Goal: Check status: Check status

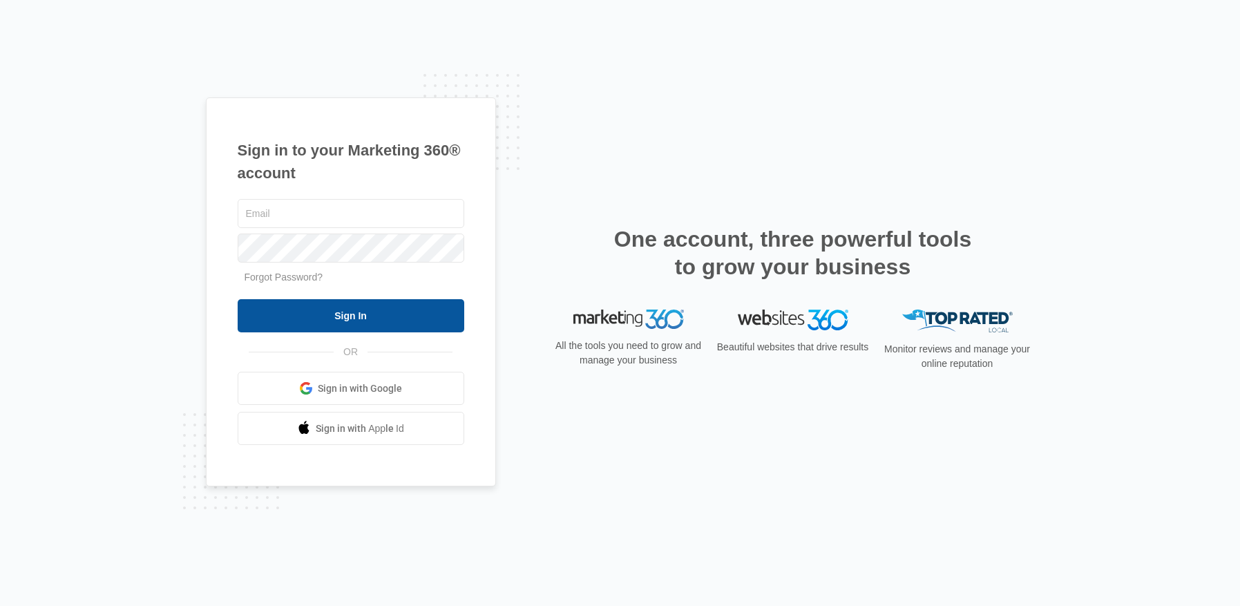
type input "[EMAIL_ADDRESS][DOMAIN_NAME]"
click at [372, 312] on input "Sign In" at bounding box center [351, 315] width 227 height 33
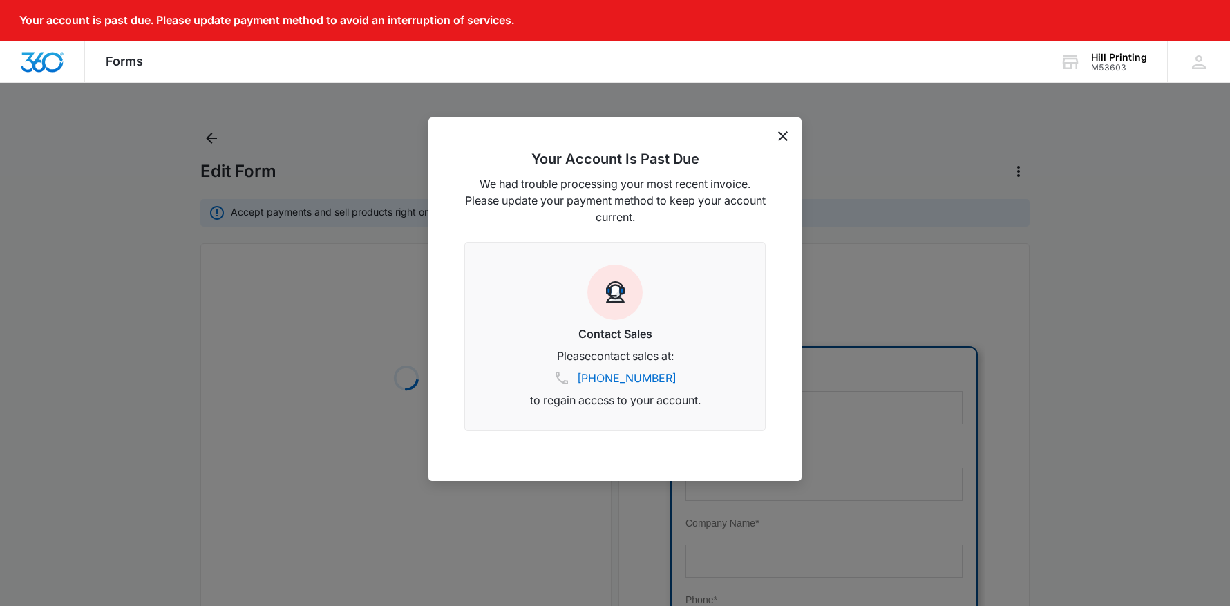
click at [790, 136] on div "Your Account Is Past Due We had trouble processing your most recent invoice. Pl…" at bounding box center [614, 298] width 373 height 363
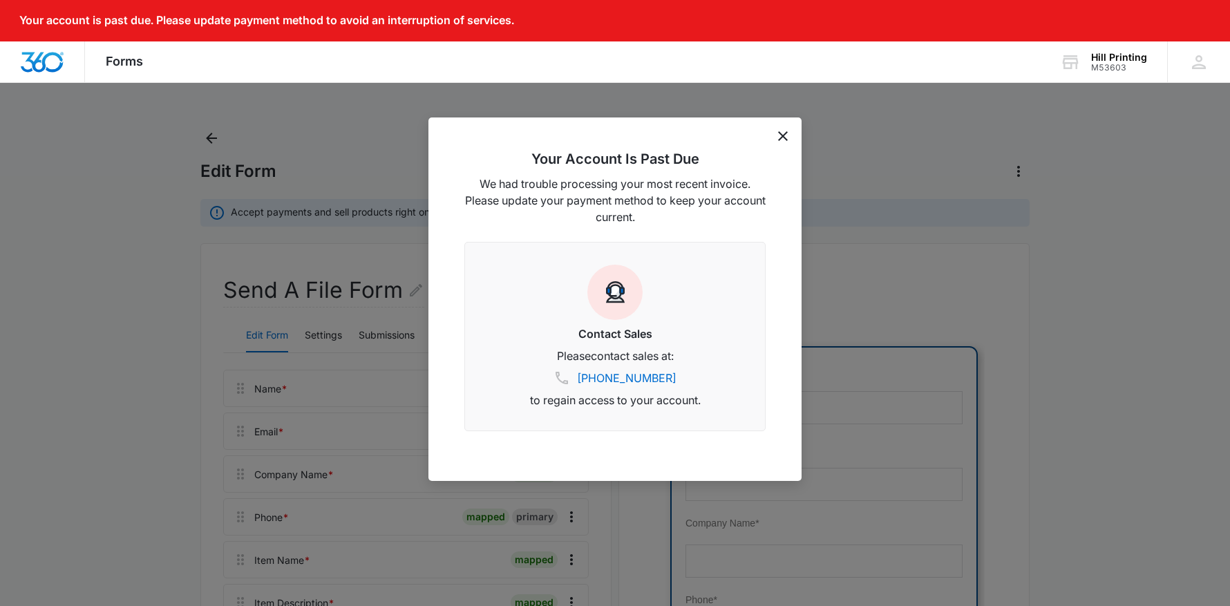
click at [783, 135] on icon "dismiss this dialog" at bounding box center [783, 136] width 10 height 10
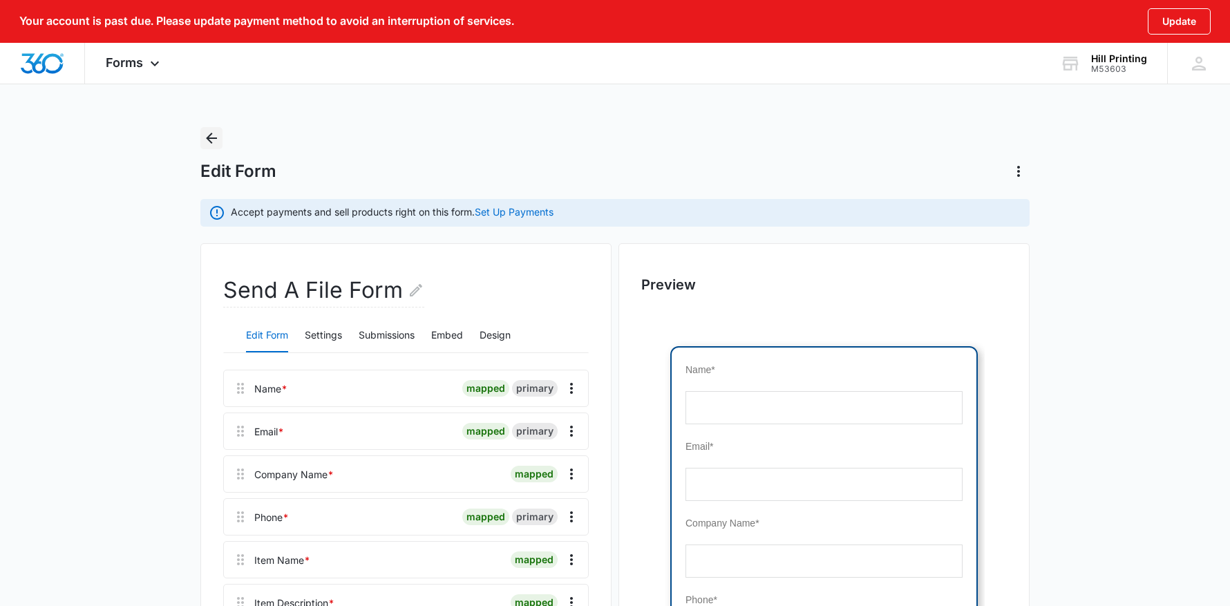
click at [214, 135] on icon "Back" at bounding box center [211, 138] width 17 height 17
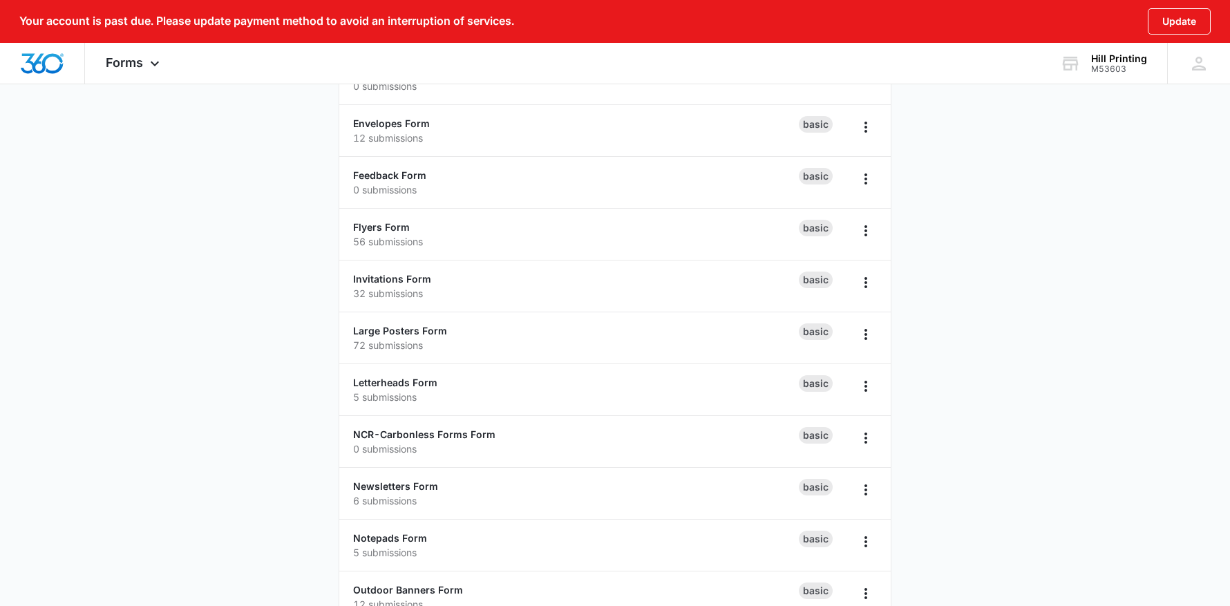
scroll to position [553, 0]
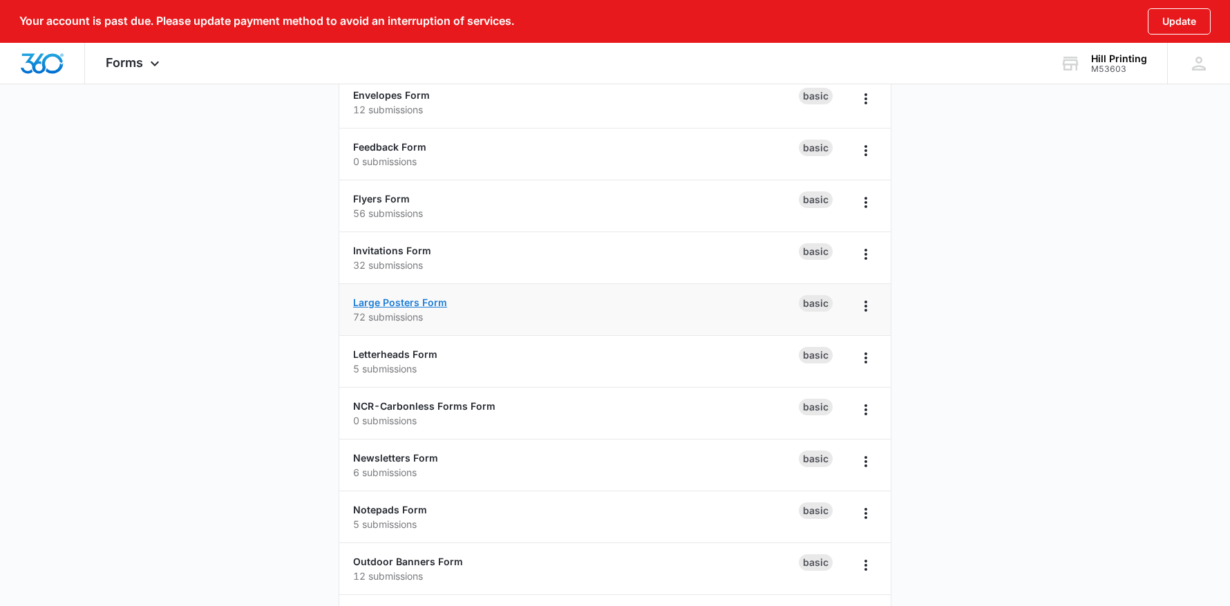
click at [388, 303] on link "Large Posters Form" at bounding box center [400, 302] width 94 height 12
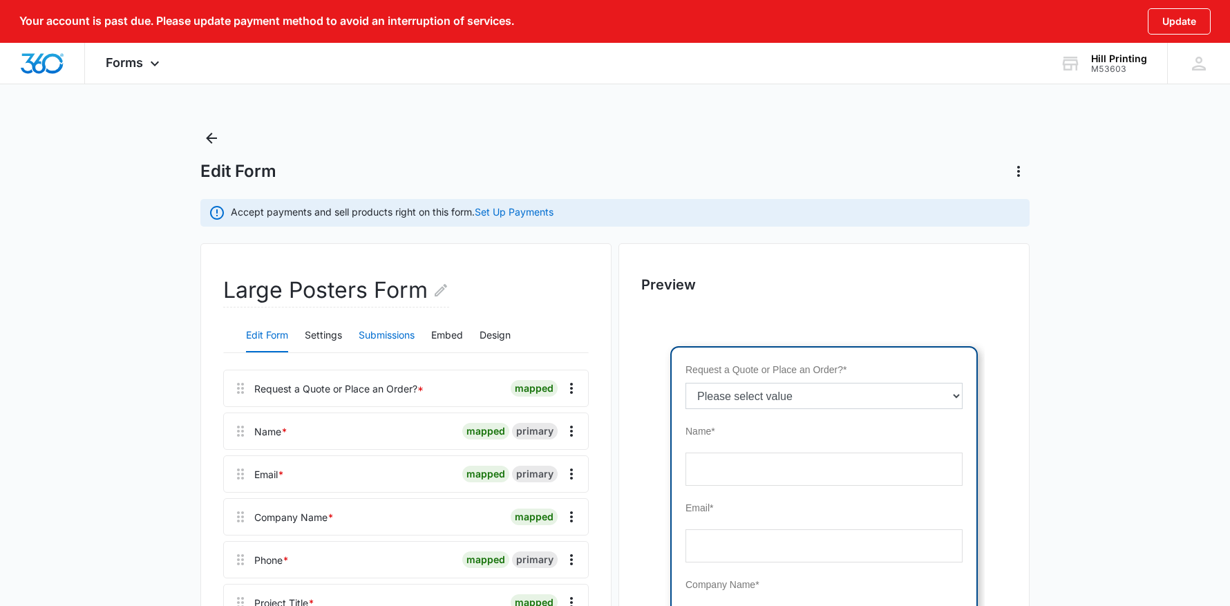
click at [394, 337] on button "Submissions" at bounding box center [386, 335] width 56 height 33
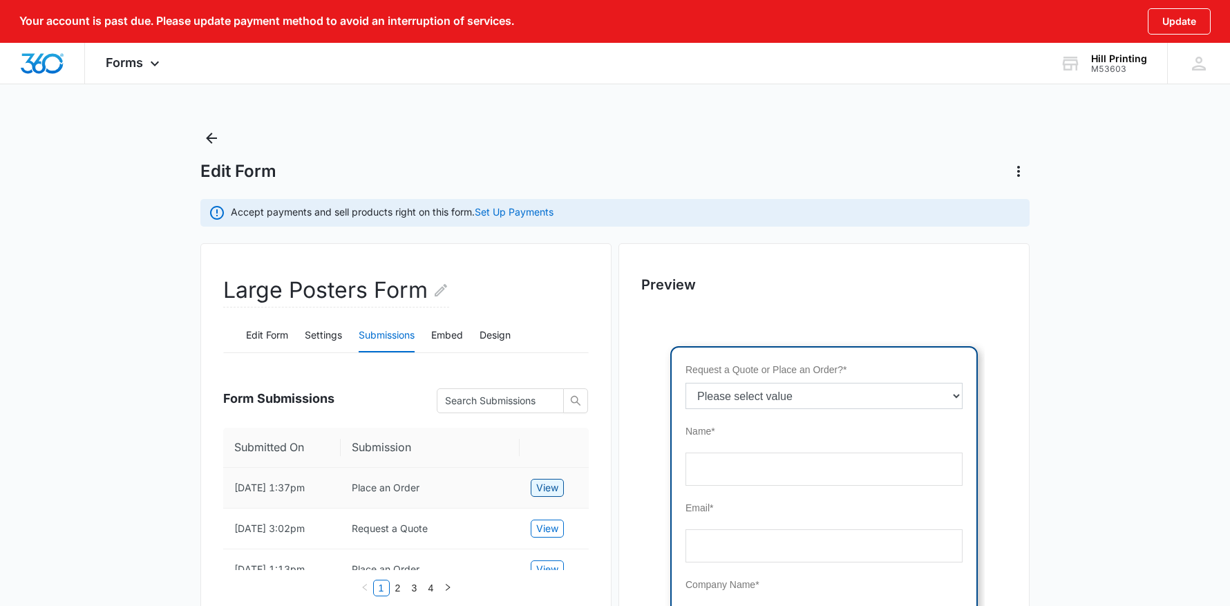
click at [534, 483] on button "View" at bounding box center [546, 488] width 33 height 18
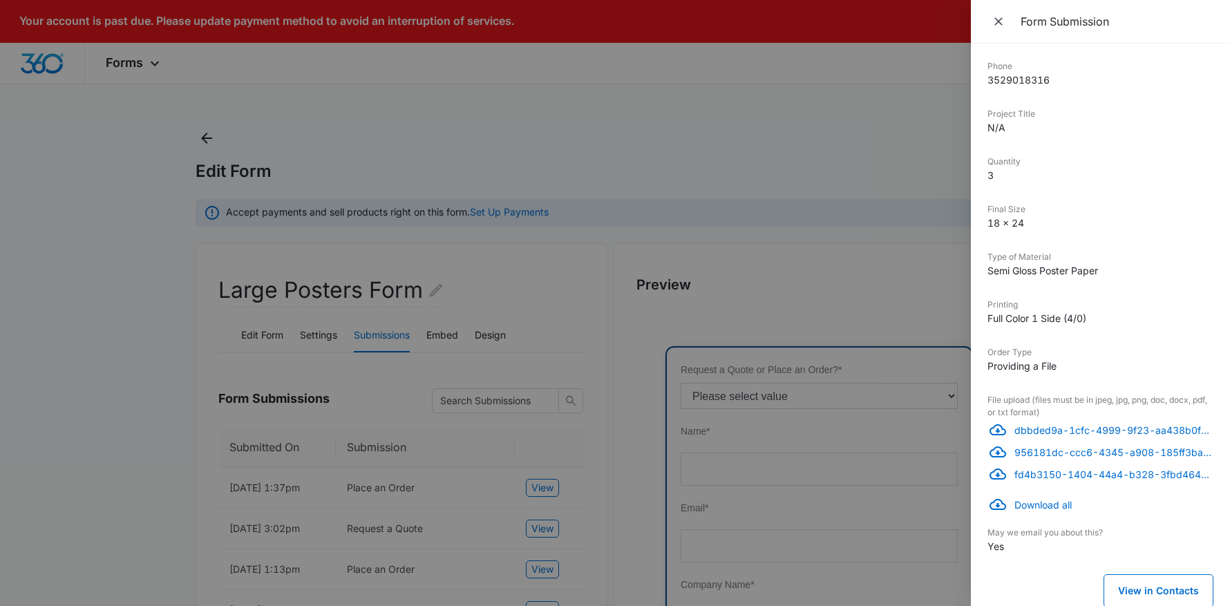
scroll to position [321, 0]
click at [1137, 429] on p "dbbded9a-1cfc-4999-9f23-aa438b0f28fb.jpg" at bounding box center [1113, 428] width 199 height 15
click at [1053, 453] on p "956181dc-ccc6-4345-a908-185ff3baed56.jpg" at bounding box center [1113, 450] width 199 height 15
click at [1051, 473] on p "fd4b3150-1404-44a4-b328-3fbd4649f57d.jpg" at bounding box center [1113, 473] width 199 height 15
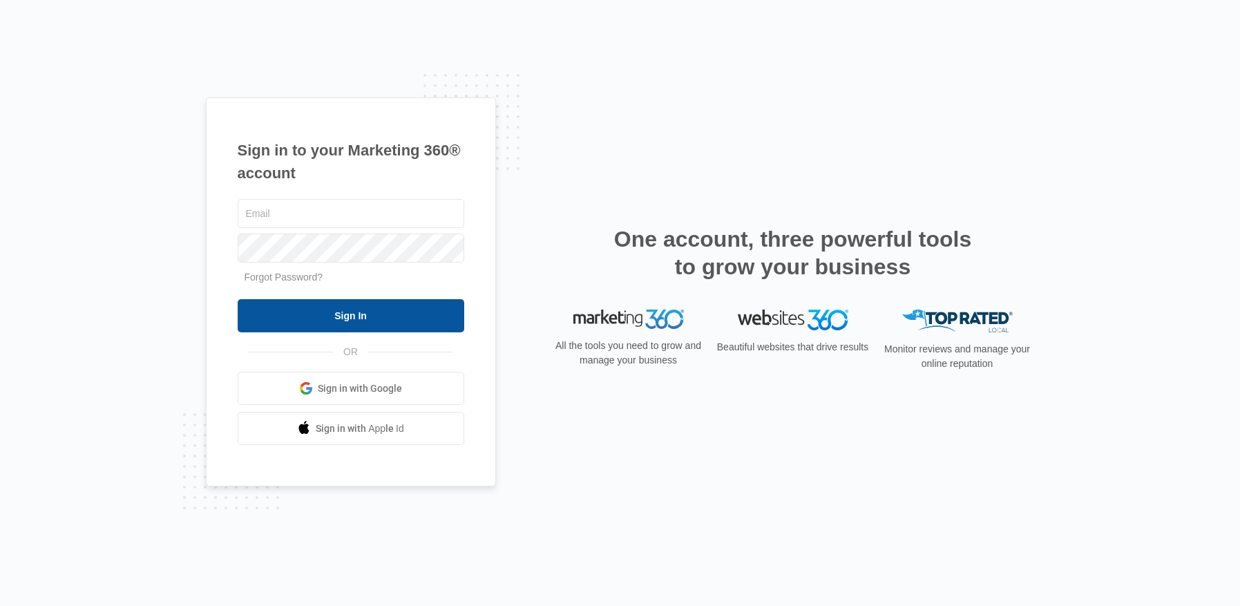
type input "[EMAIL_ADDRESS][DOMAIN_NAME]"
click at [383, 316] on input "Sign In" at bounding box center [351, 315] width 227 height 33
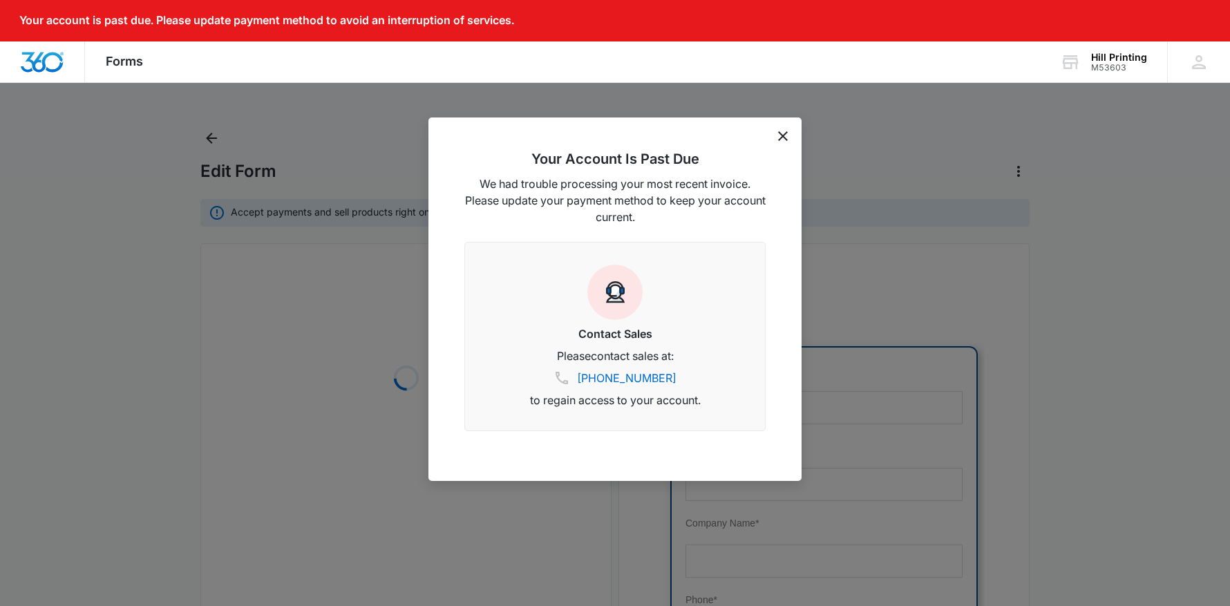
click at [787, 135] on div "Your Account Is Past Due We had trouble processing your most recent invoice. Pl…" at bounding box center [614, 298] width 373 height 363
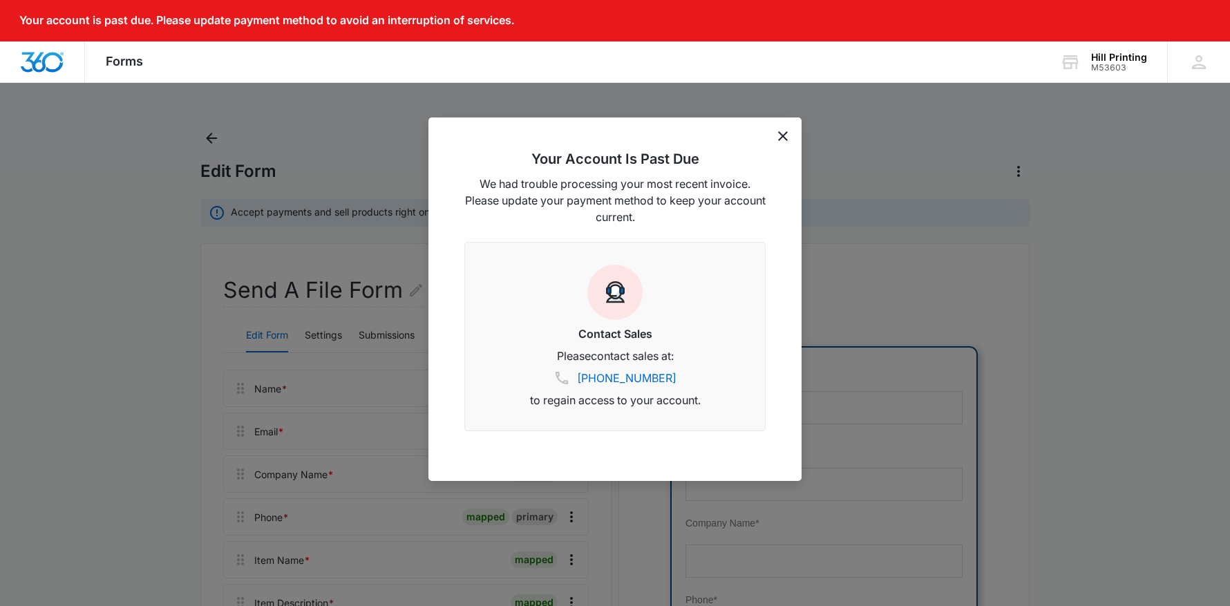
click at [783, 137] on icon "dismiss this dialog" at bounding box center [783, 136] width 10 height 10
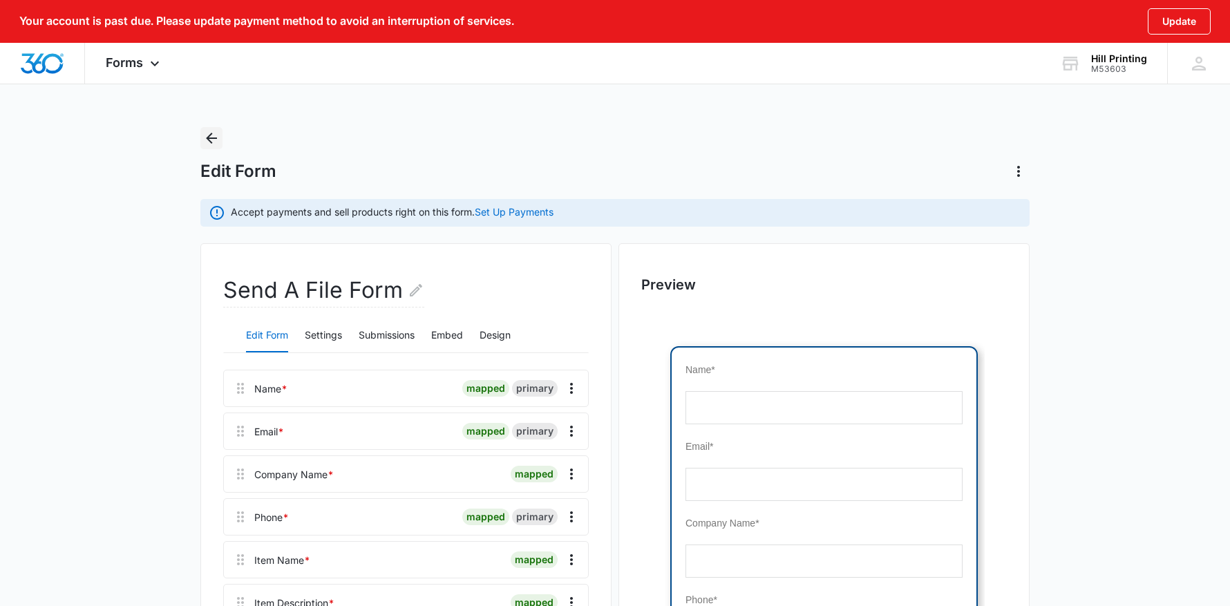
click at [212, 138] on icon "Back" at bounding box center [211, 138] width 11 height 11
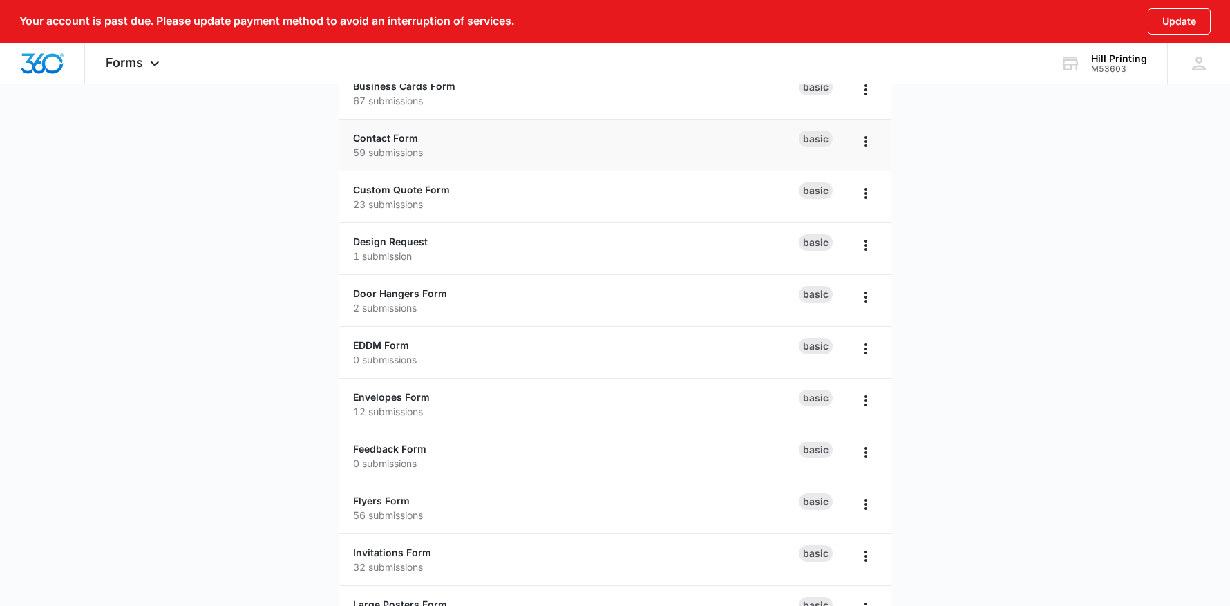
scroll to position [276, 0]
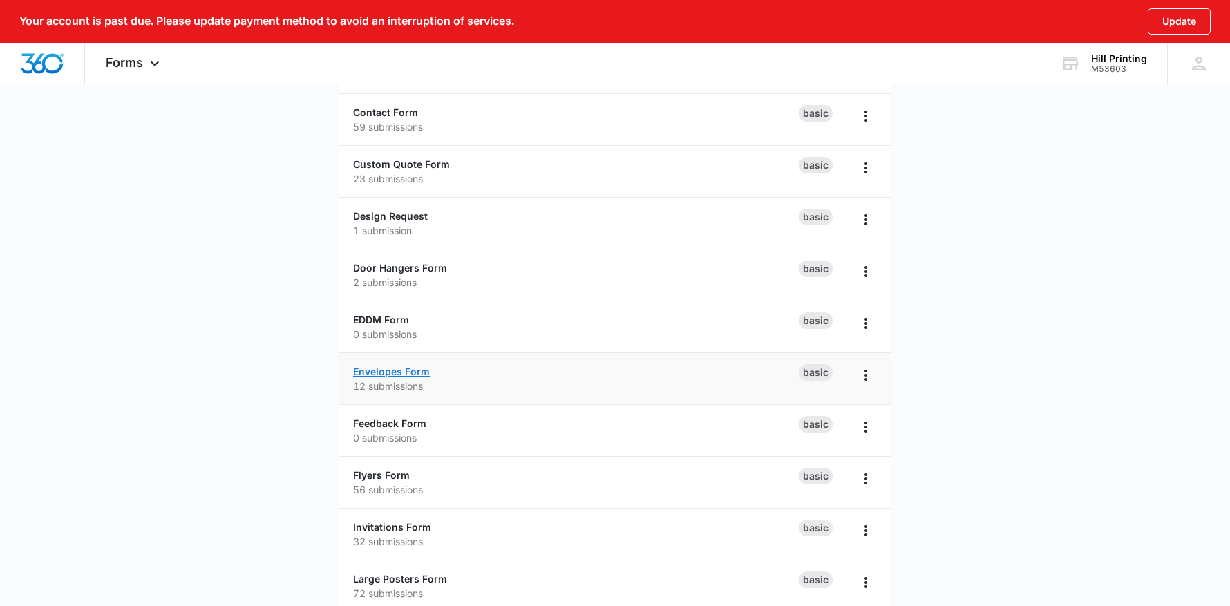
click at [407, 372] on link "Envelopes Form" at bounding box center [391, 371] width 77 height 12
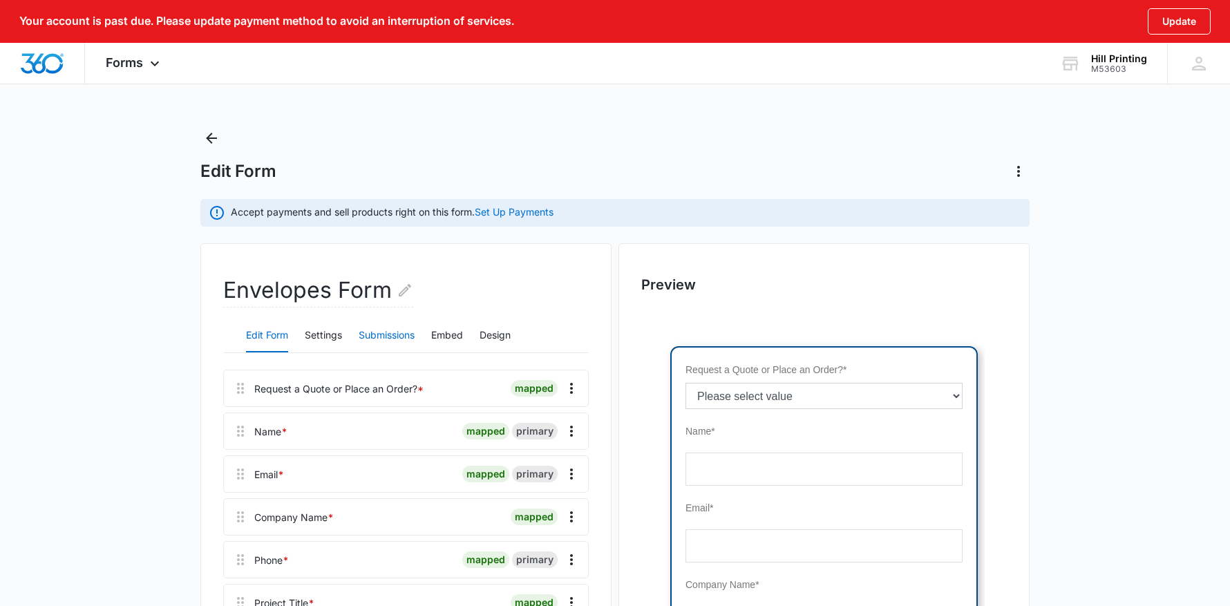
click at [390, 335] on button "Submissions" at bounding box center [386, 335] width 56 height 33
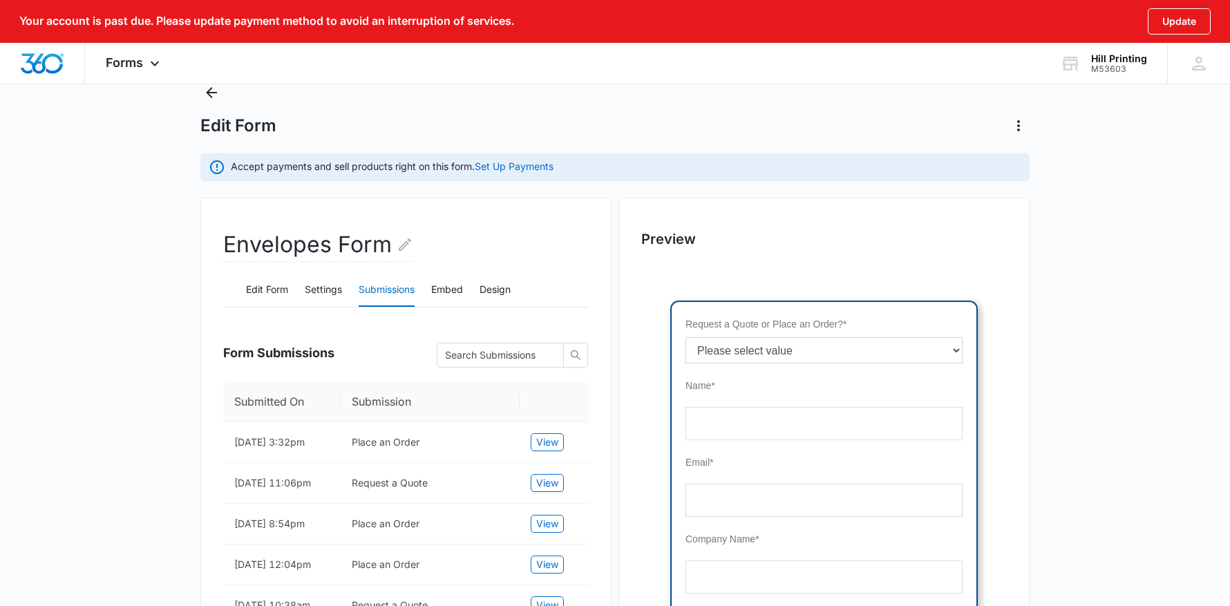
scroll to position [69, 0]
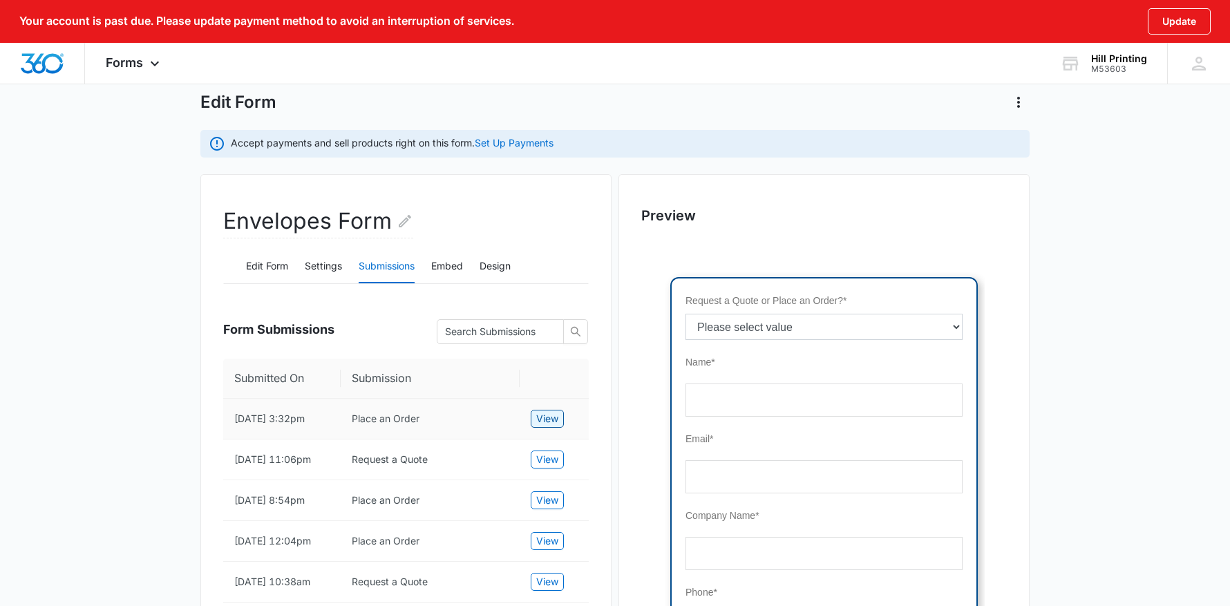
click at [554, 415] on span "View" at bounding box center [547, 418] width 22 height 15
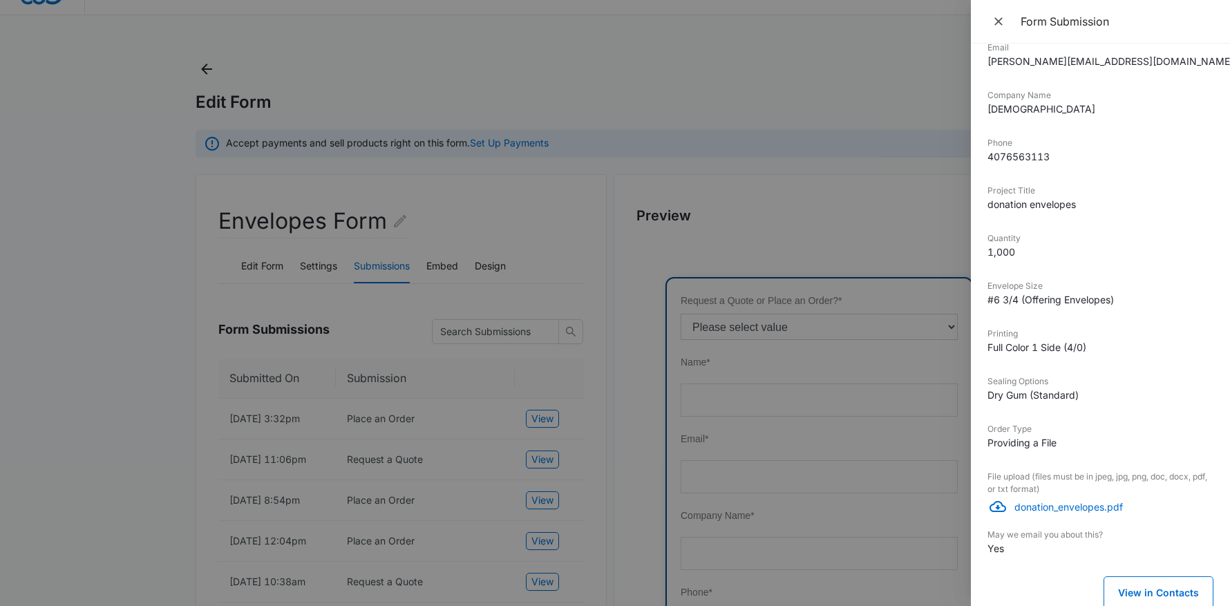
scroll to position [247, 0]
click at [1069, 501] on p "donation_envelopes.pdf" at bounding box center [1113, 503] width 199 height 15
